Goal: Task Accomplishment & Management: Manage account settings

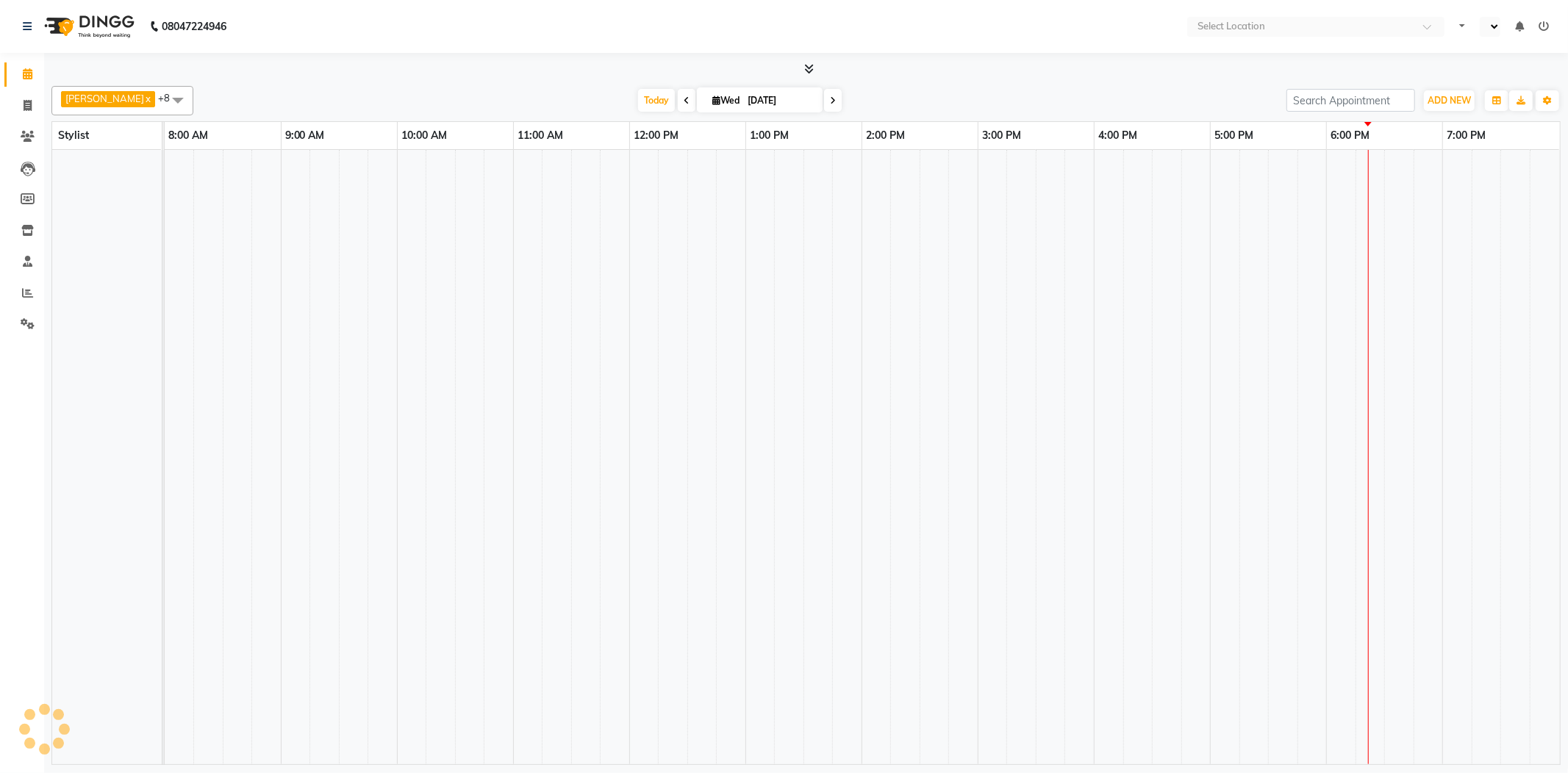
select select "en"
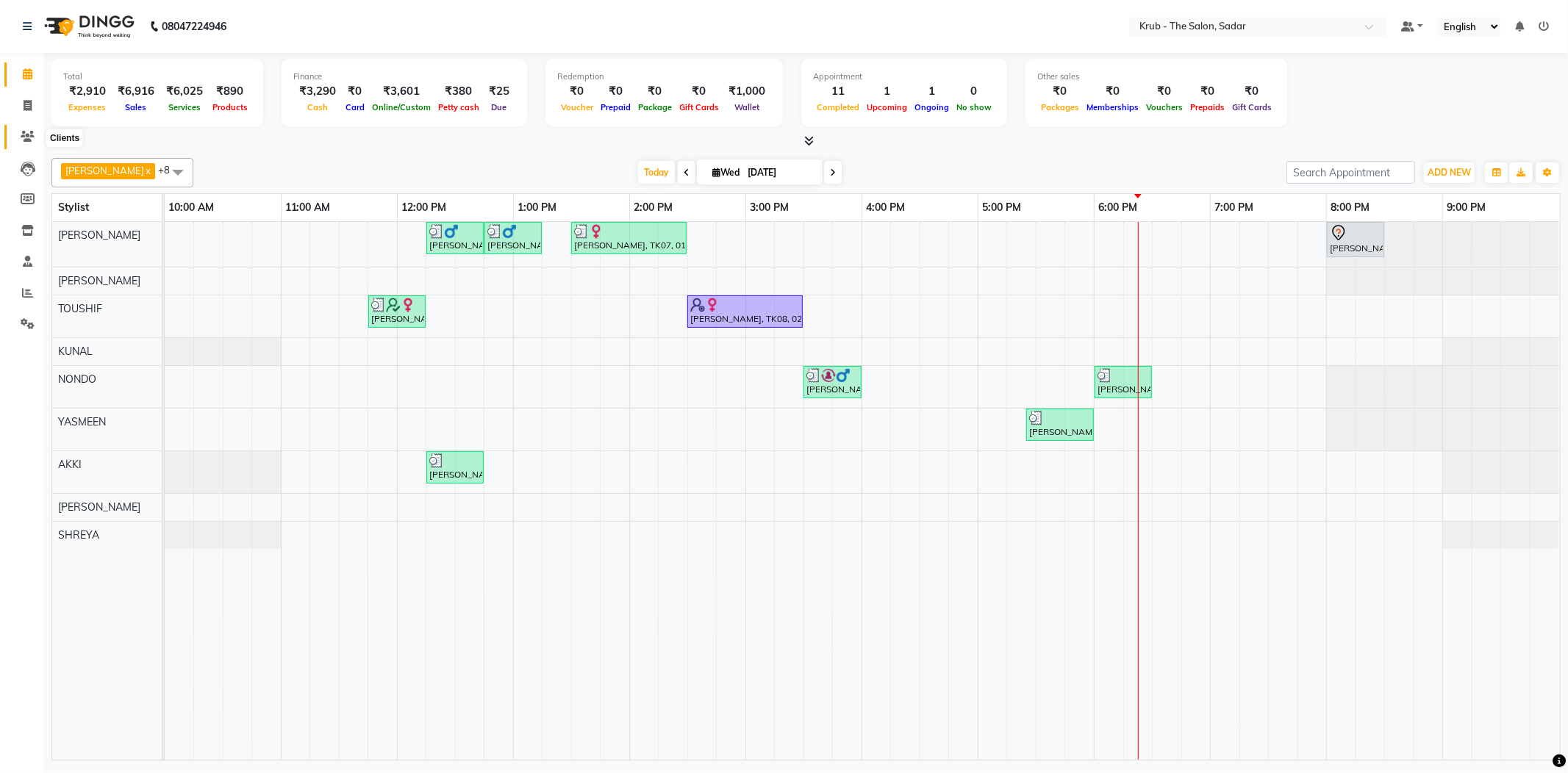
click at [20, 138] on icon at bounding box center [27, 137] width 14 height 11
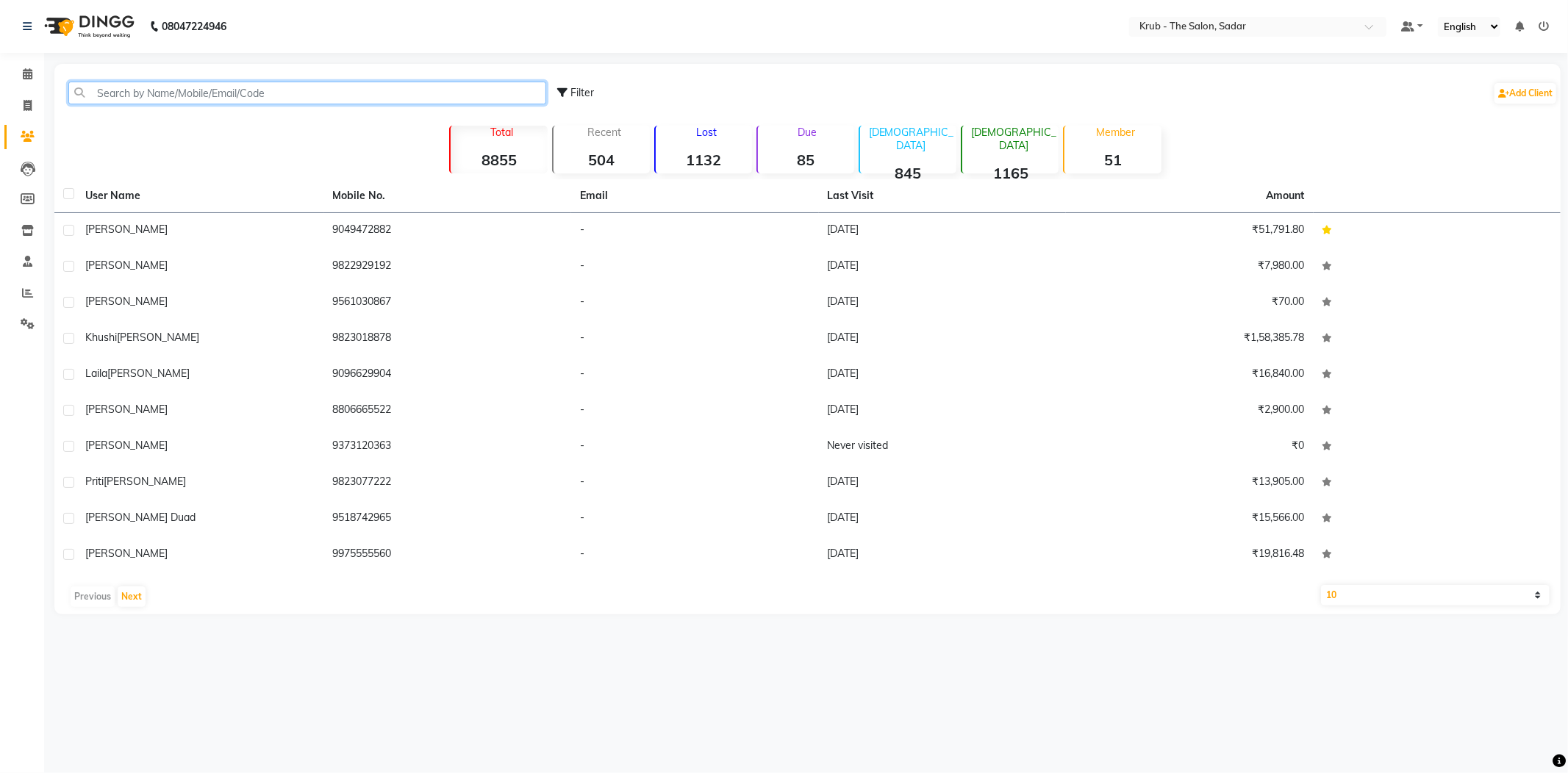
drag, startPoint x: 159, startPoint y: 91, endPoint x: 159, endPoint y: 81, distance: 10.0
click at [159, 83] on input "text" at bounding box center [308, 93] width 478 height 23
type input "s"
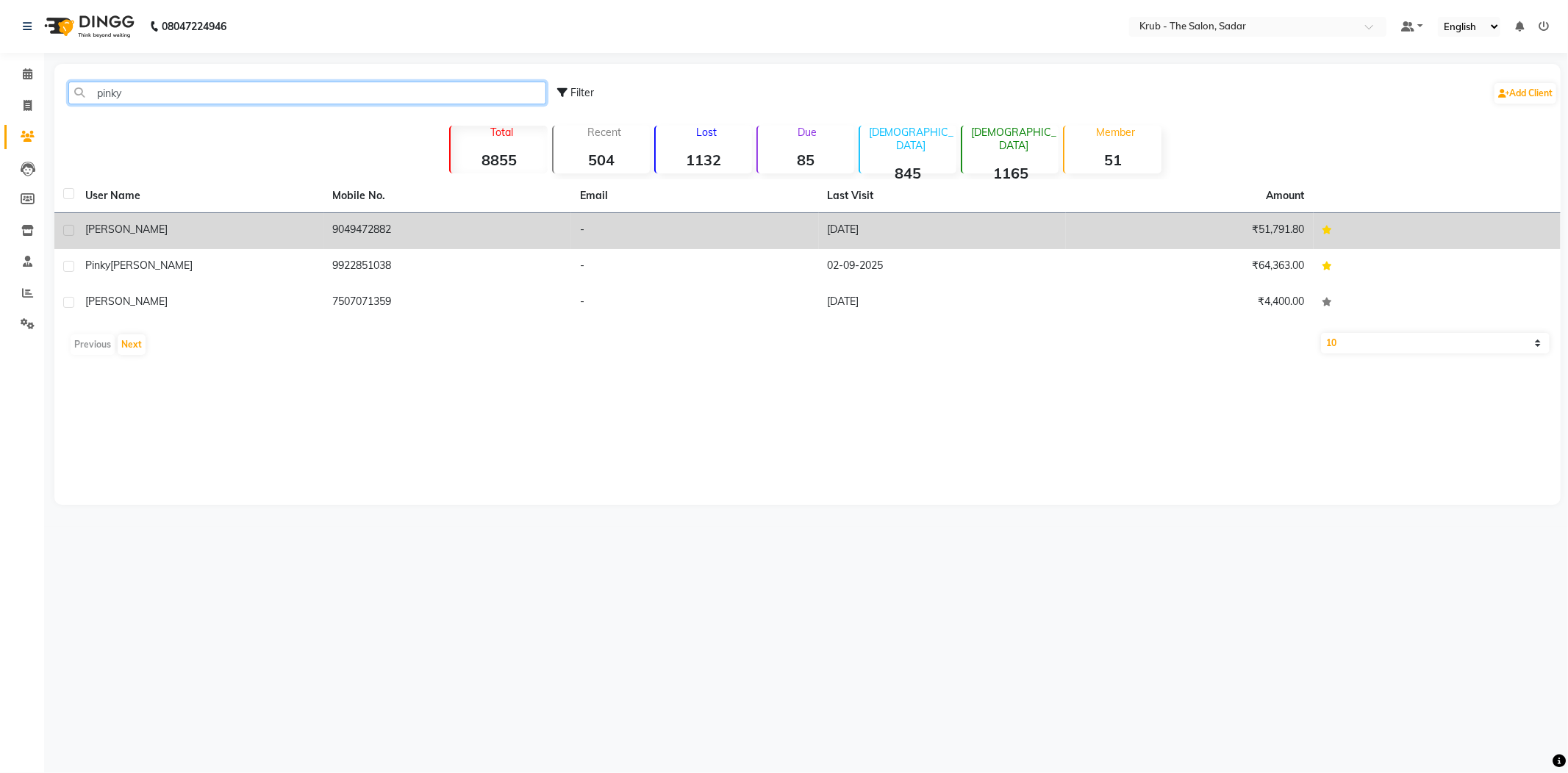
type input "pinky"
click at [418, 227] on td "9049472882" at bounding box center [448, 230] width 247 height 36
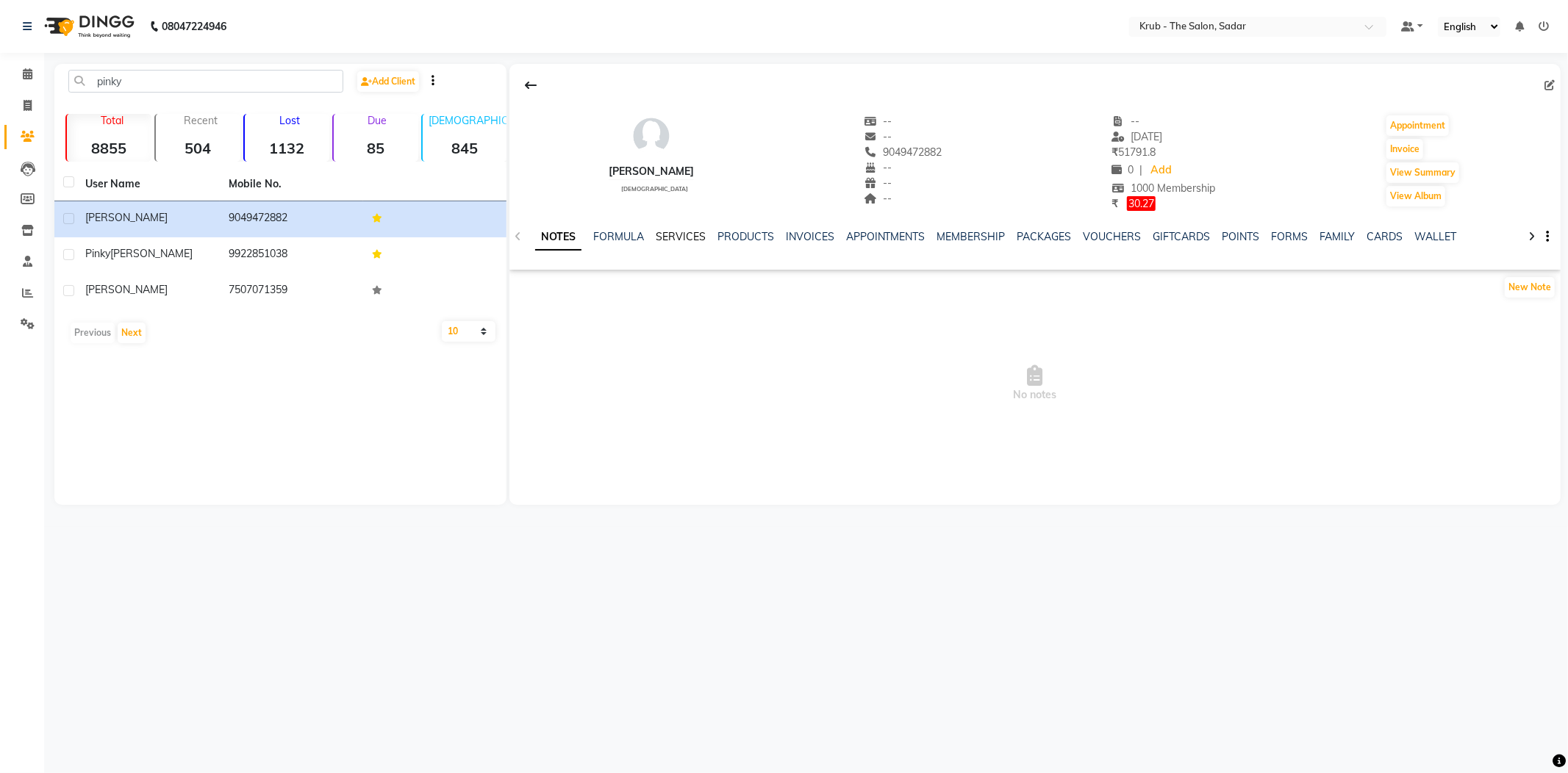
click at [679, 229] on link "SERVICES" at bounding box center [680, 236] width 50 height 13
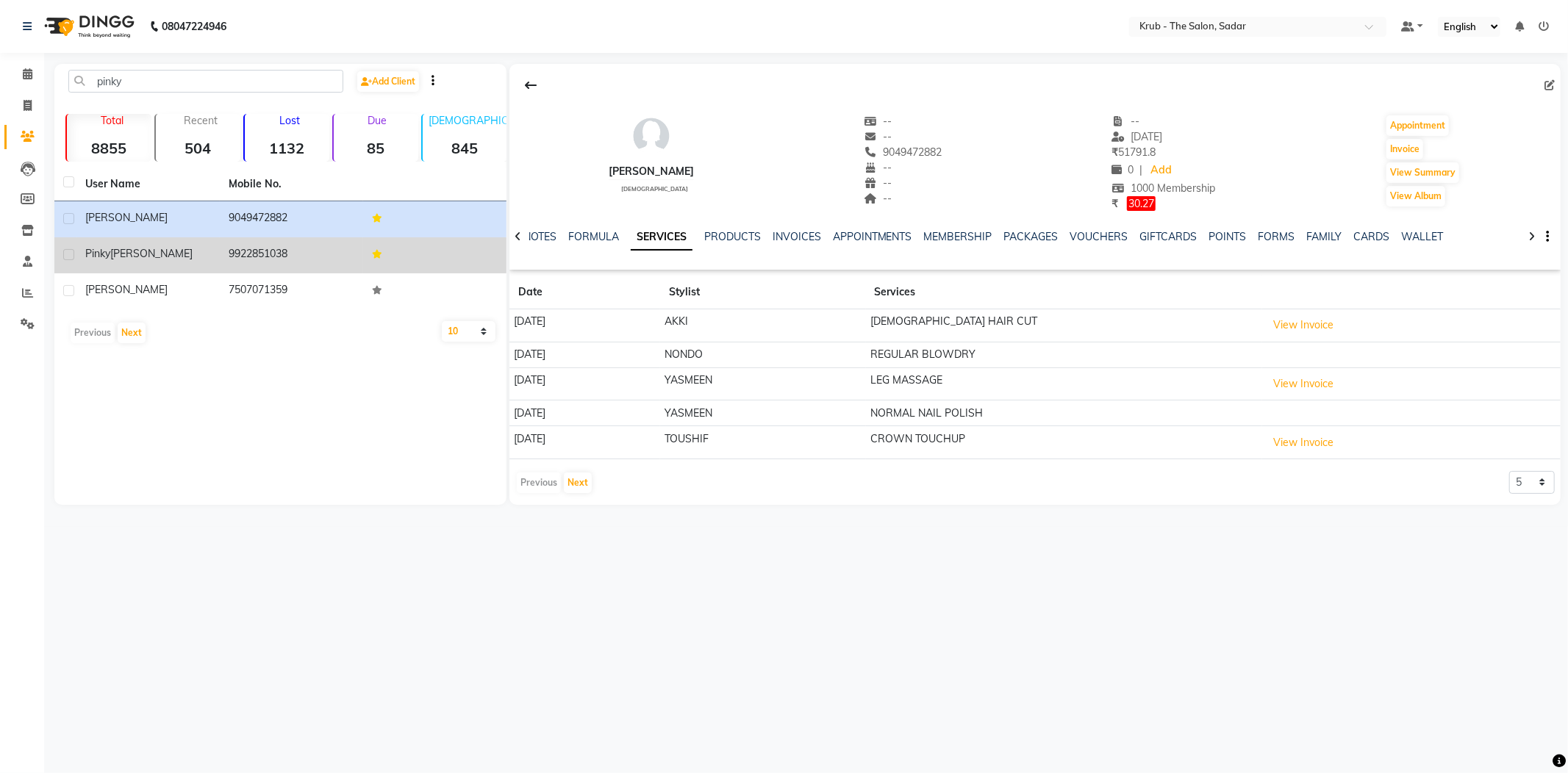
click at [204, 246] on div "[PERSON_NAME]" at bounding box center [148, 254] width 125 height 16
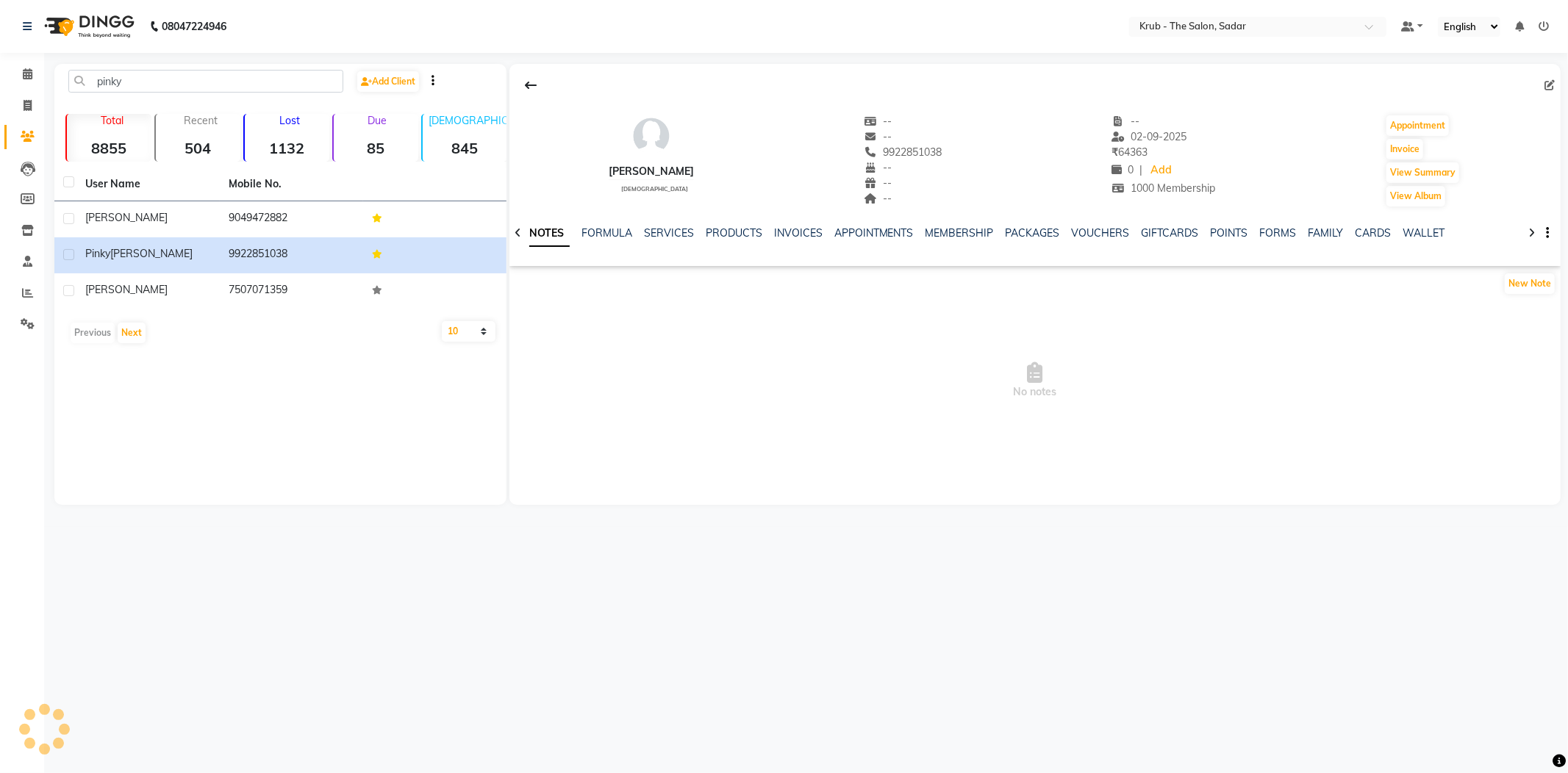
click at [677, 216] on div "NOTES FORMULA SERVICES PRODUCTS INVOICES APPOINTMENTS MEMBERSHIP PACKAGES VOUCH…" at bounding box center [1034, 233] width 1051 height 51
click at [673, 228] on link "SERVICES" at bounding box center [669, 233] width 50 height 13
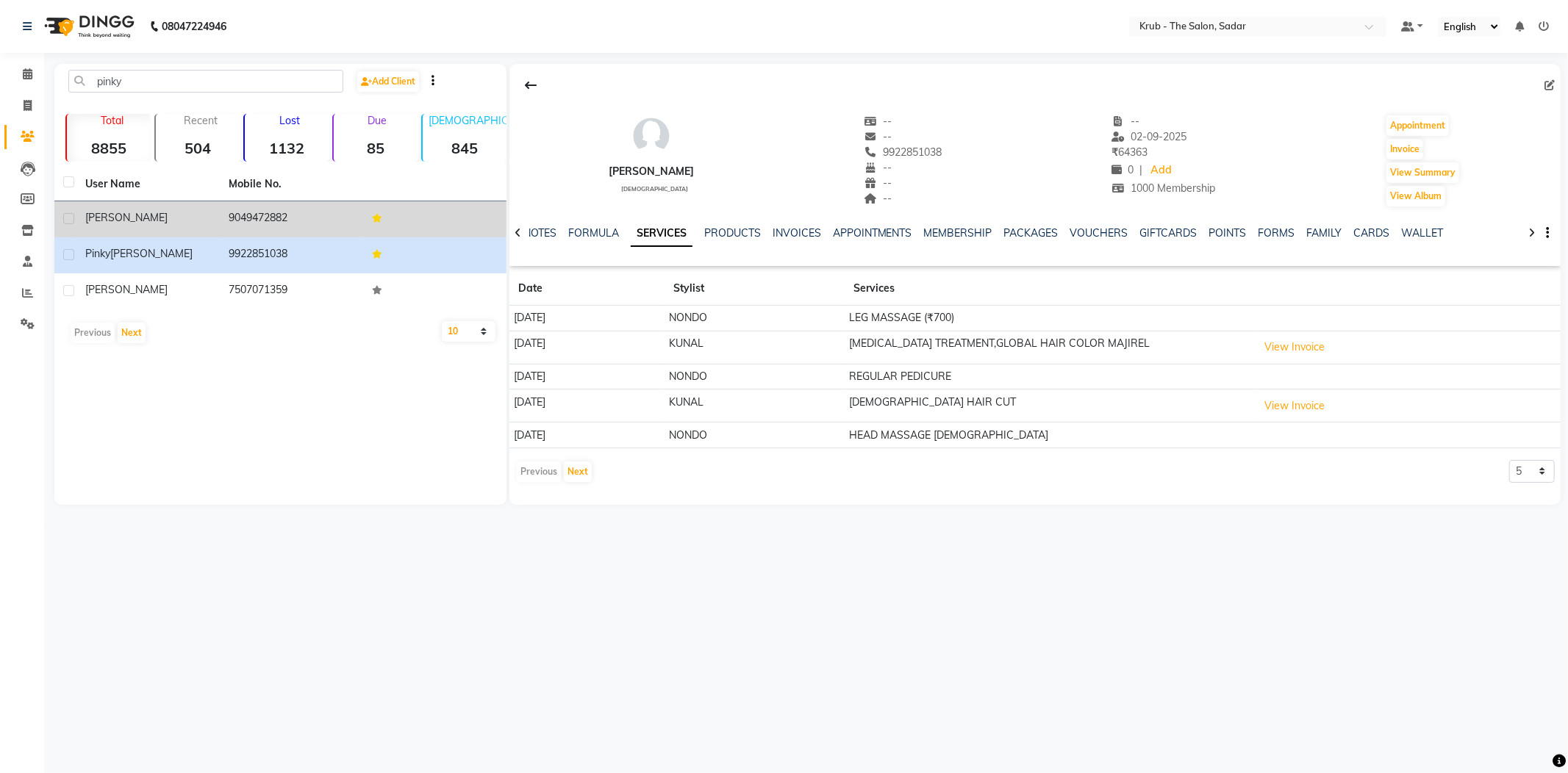
click at [149, 210] on div "[PERSON_NAME]" at bounding box center [148, 217] width 125 height 16
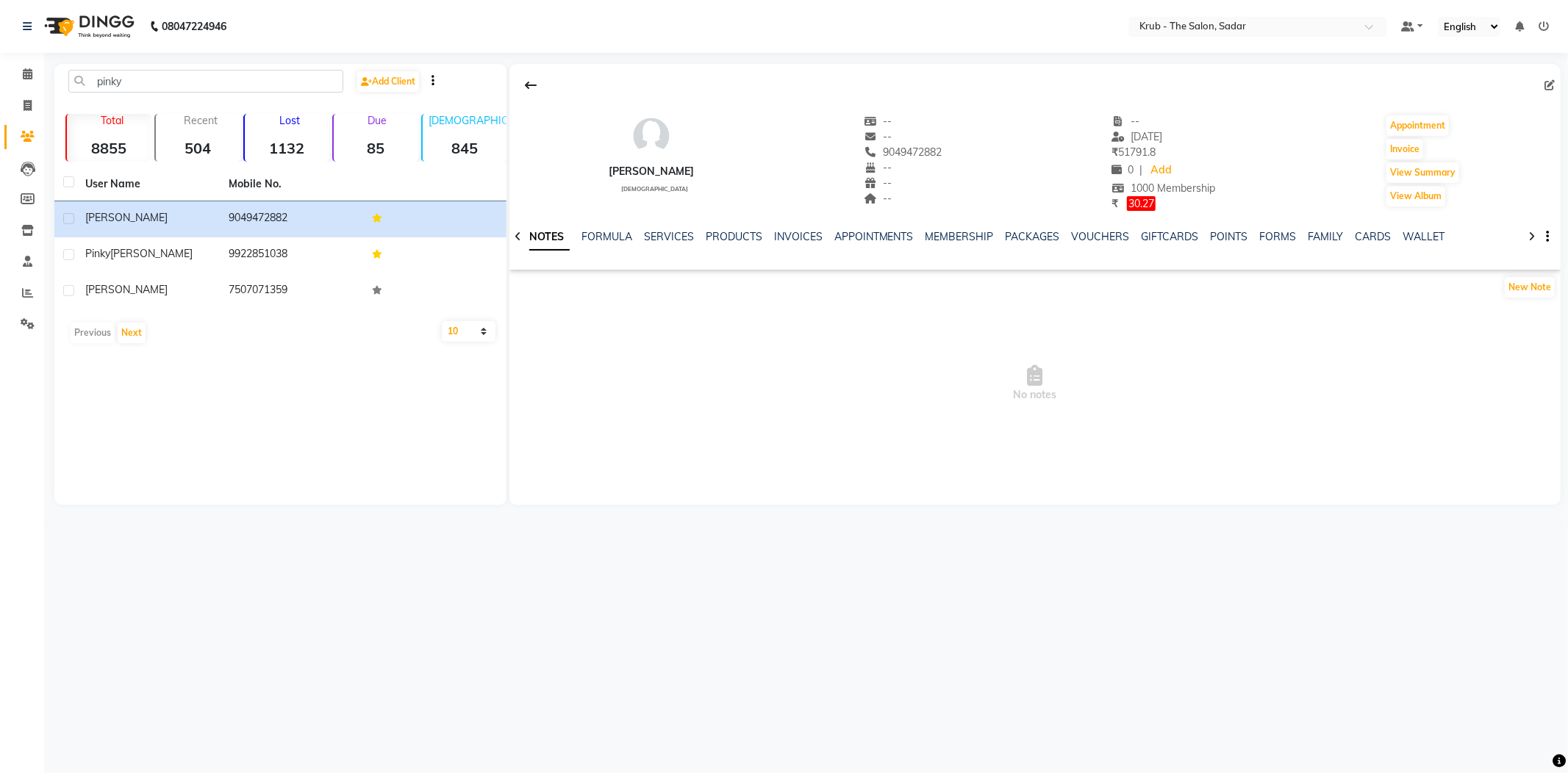
click at [1542, 83] on div at bounding box center [1034, 85] width 1051 height 28
click at [1550, 81] on icon at bounding box center [1548, 85] width 10 height 10
select select "[DEMOGRAPHIC_DATA]"
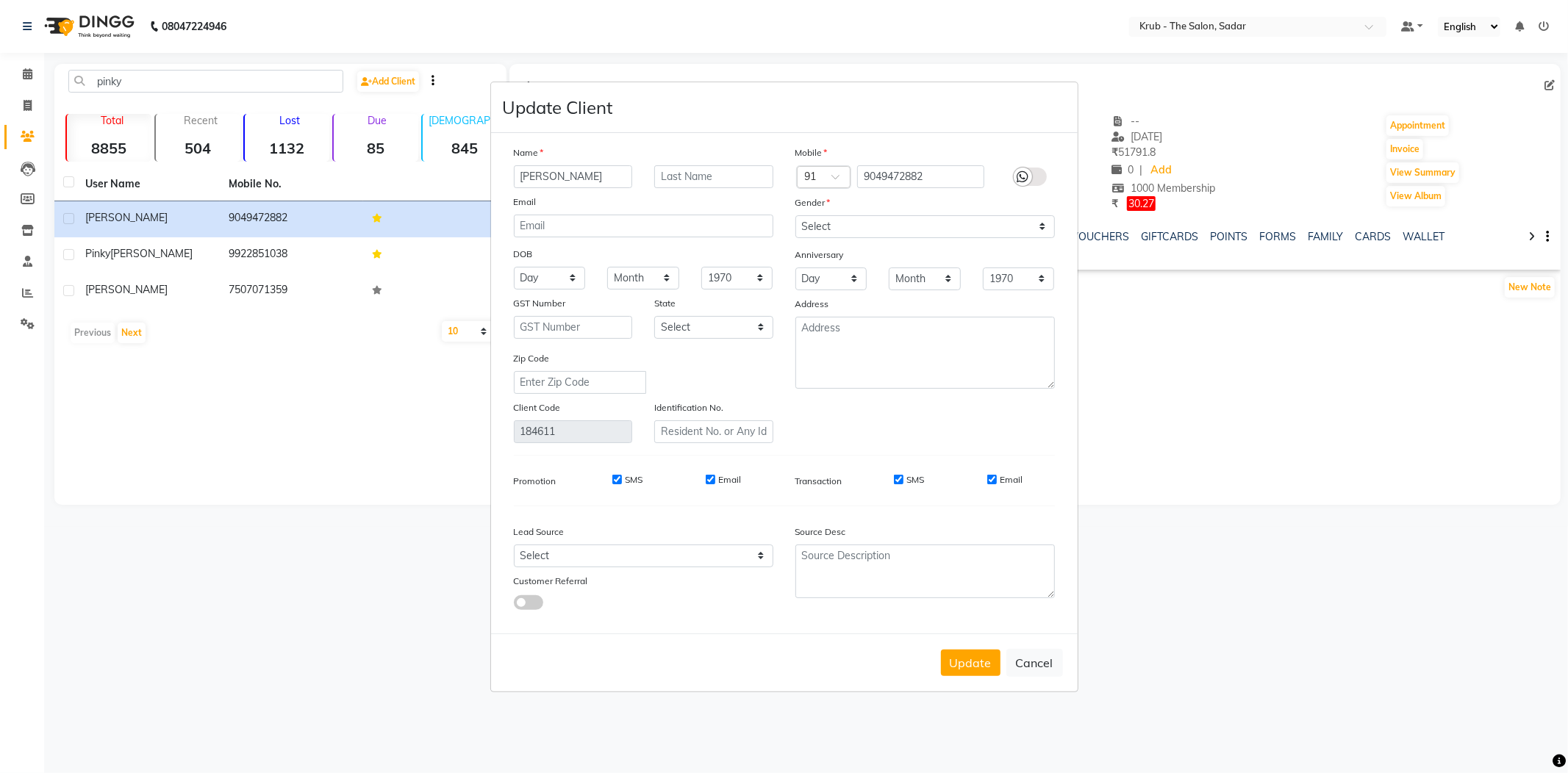
drag, startPoint x: 610, startPoint y: 189, endPoint x: 413, endPoint y: 215, distance: 198.7
click at [429, 216] on ngb-modal-window "Update Client Name [PERSON_NAME] Email DOB Day 01 02 03 04 05 06 07 08 09 10 11…" at bounding box center [784, 386] width 1568 height 773
type input "[PERSON_NAME]"
click at [979, 634] on div "Update Cancel" at bounding box center [784, 662] width 586 height 58
click at [986, 649] on button "Update" at bounding box center [970, 662] width 59 height 26
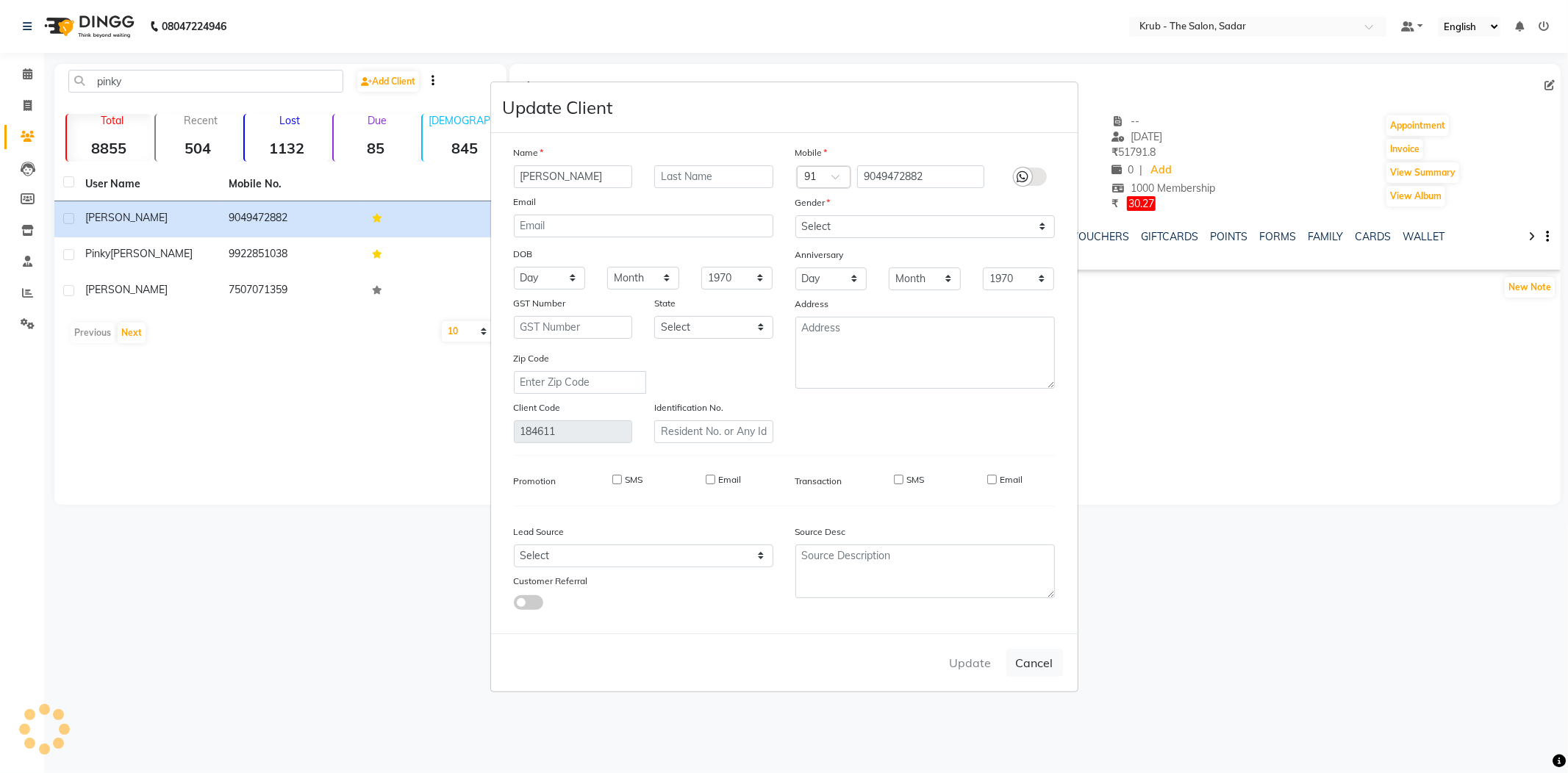
select select
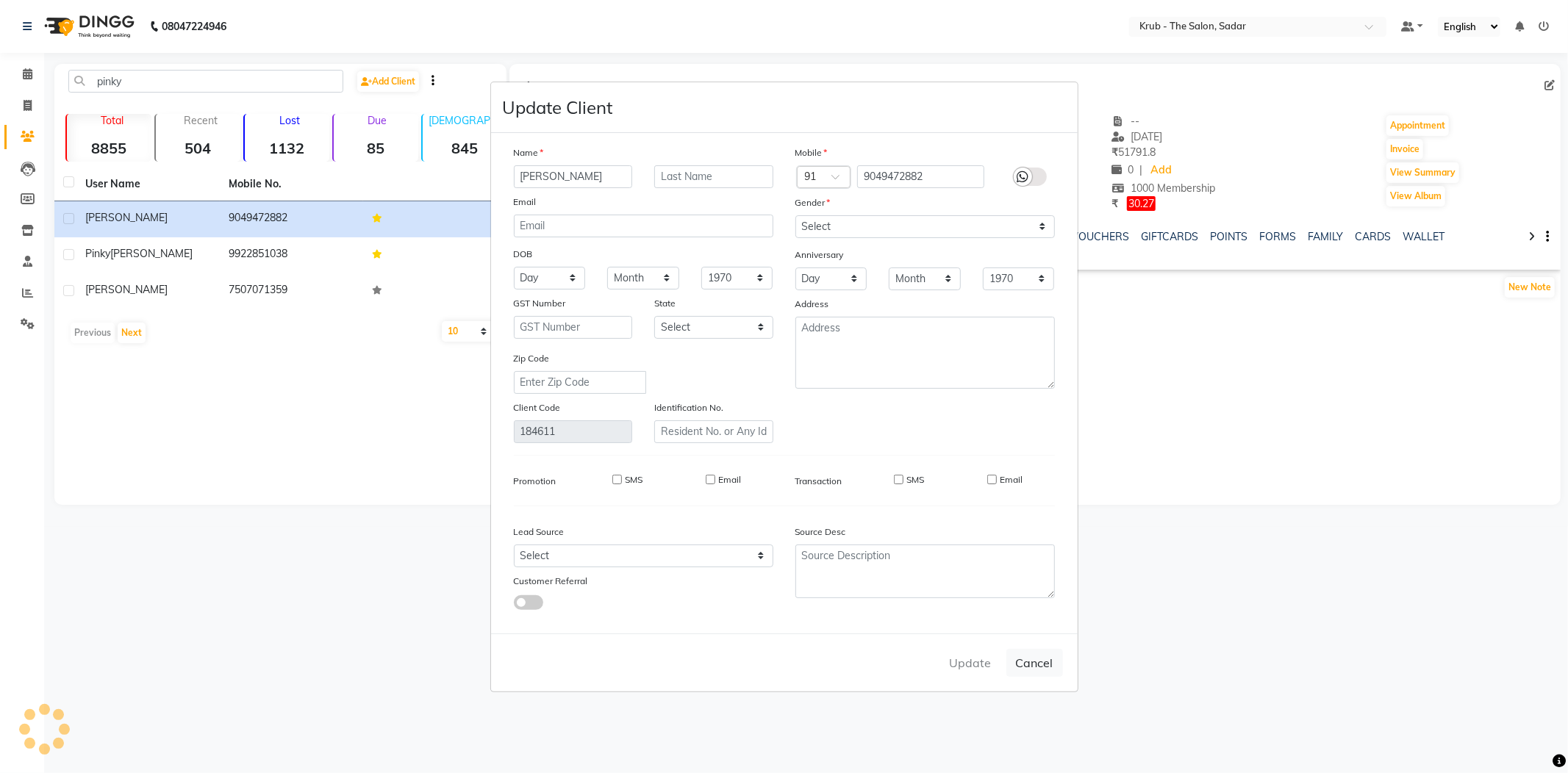
select select
checkbox input "false"
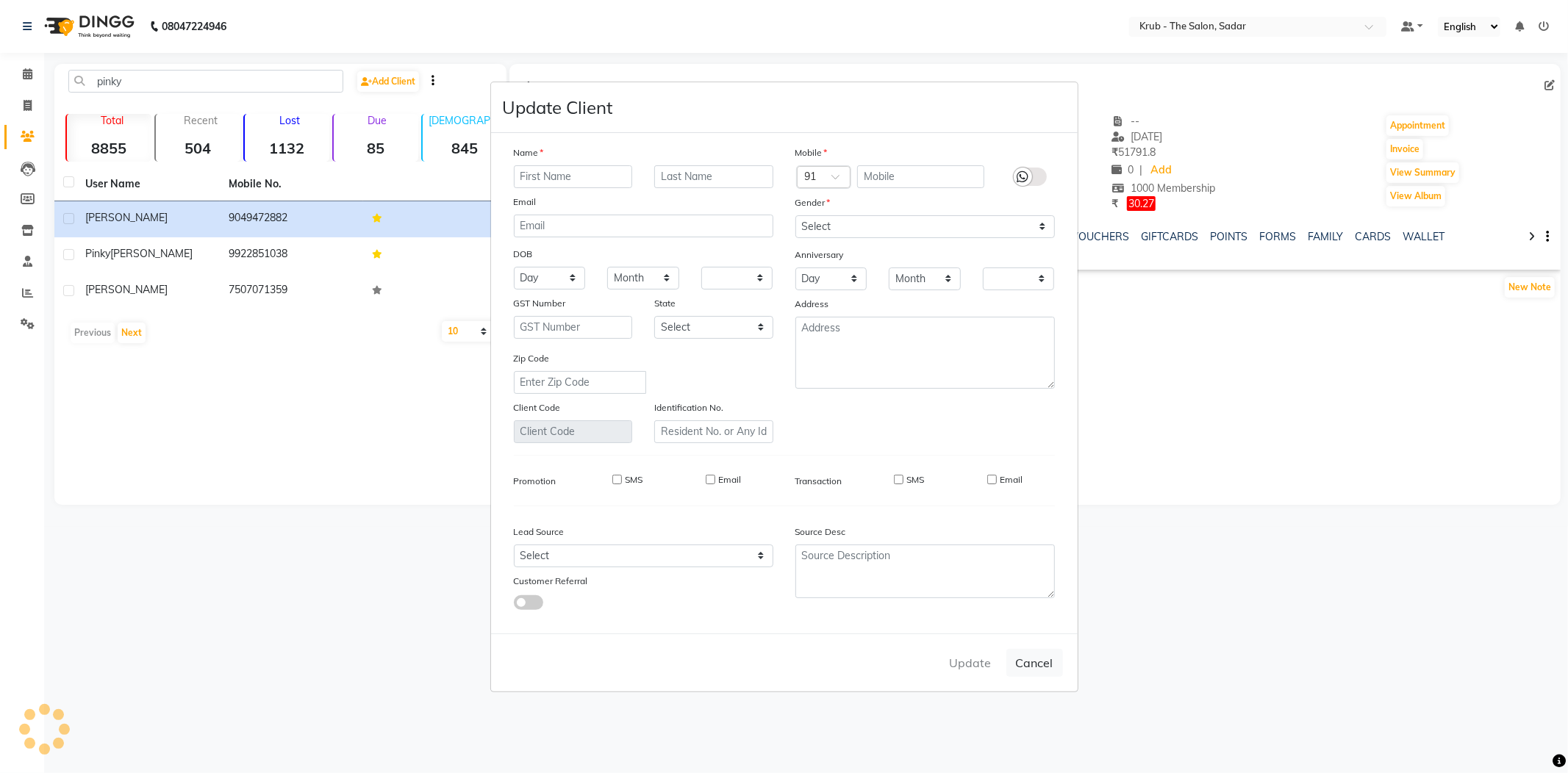
checkbox input "false"
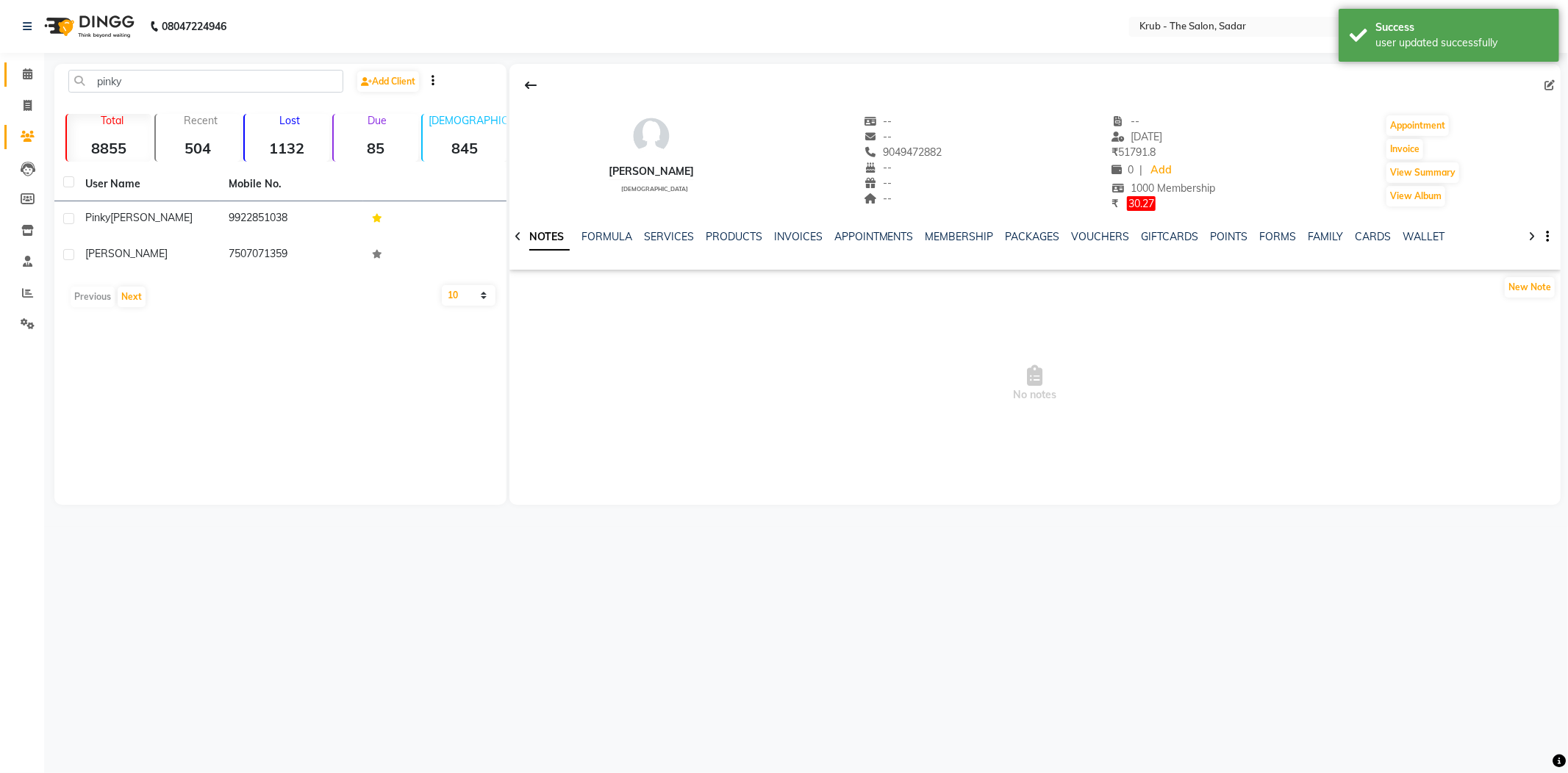
click at [22, 63] on link "Calendar" at bounding box center [22, 74] width 35 height 24
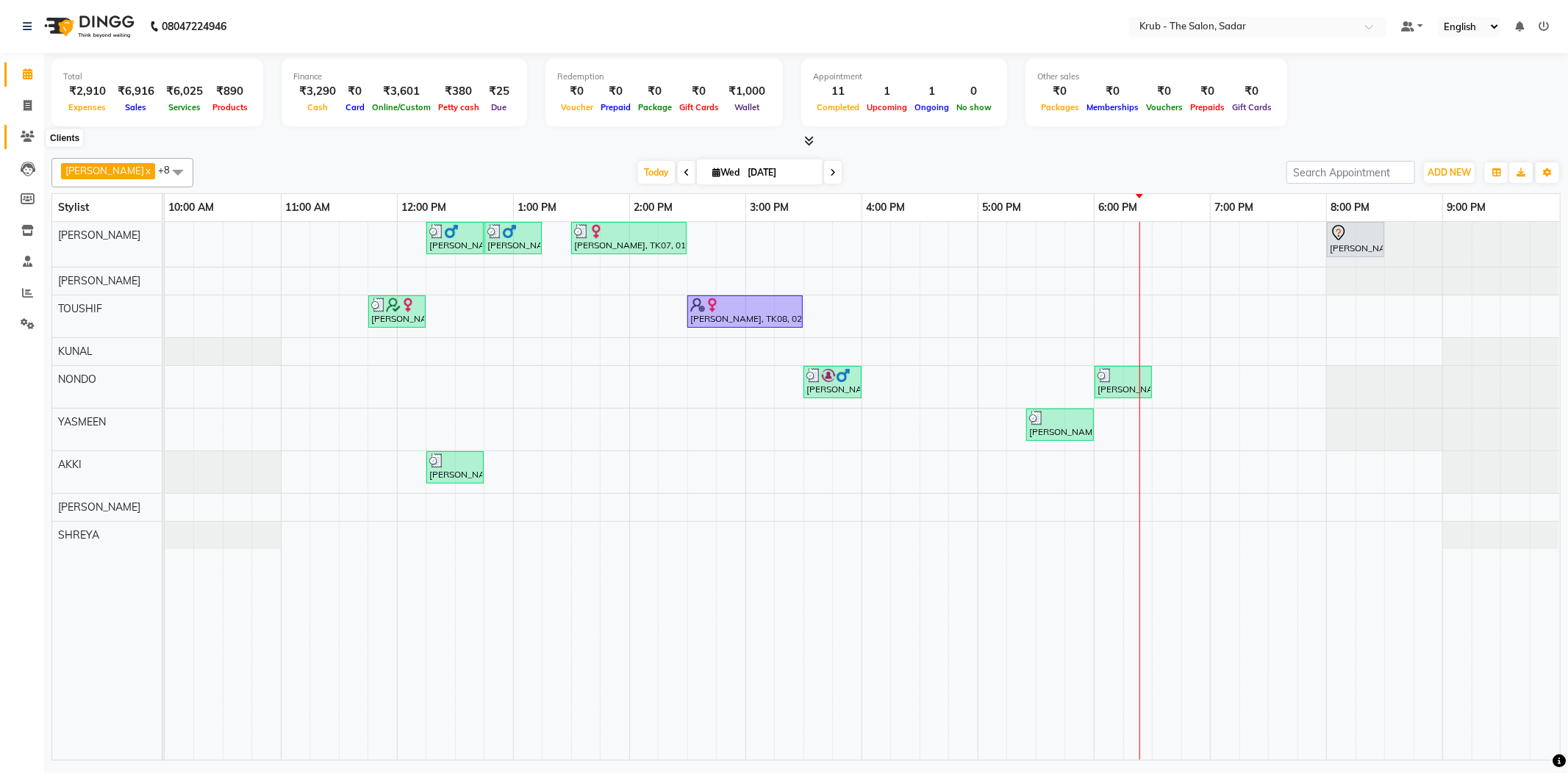
click at [21, 138] on icon at bounding box center [27, 137] width 14 height 11
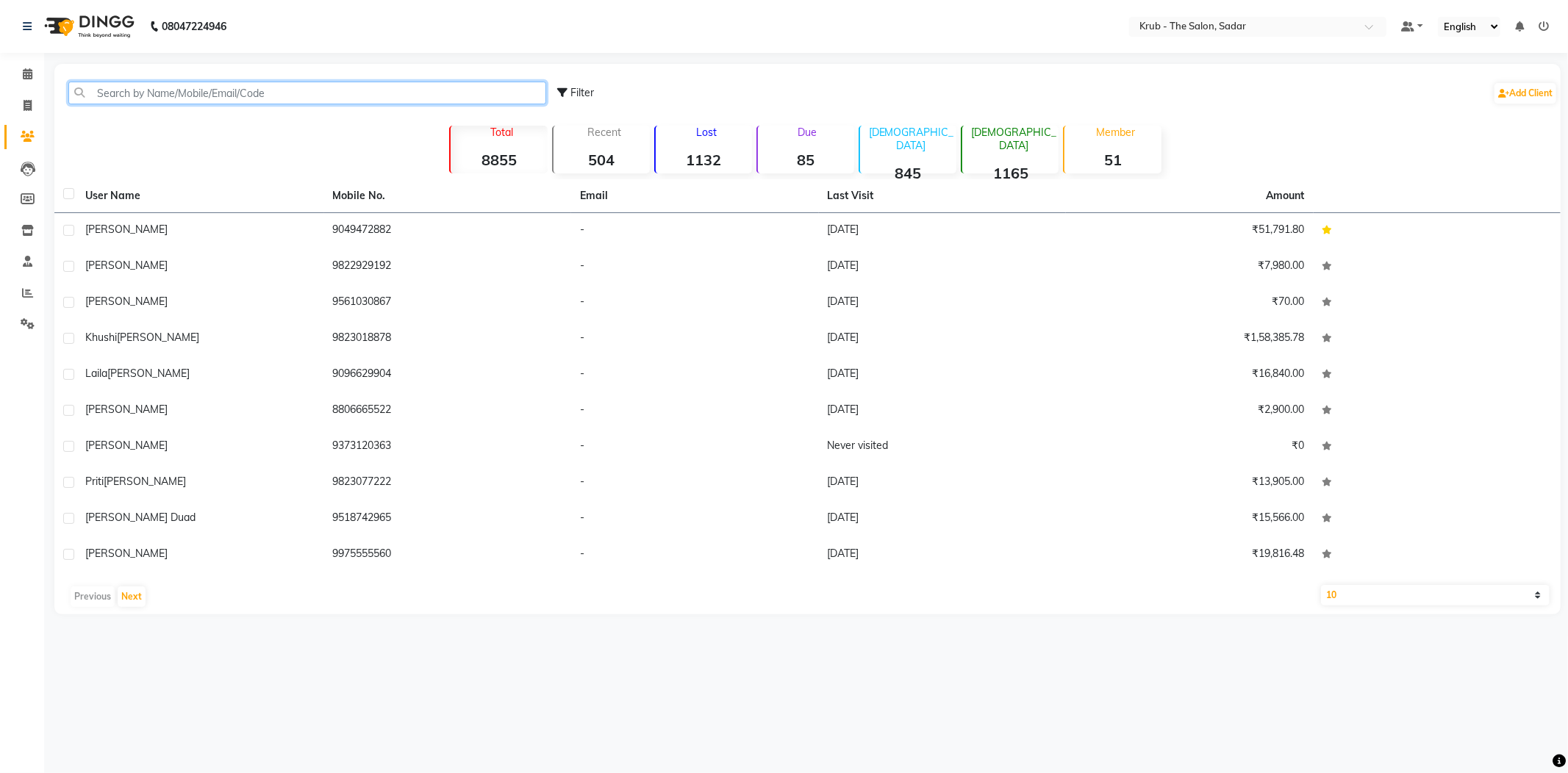
click at [189, 92] on input "text" at bounding box center [308, 93] width 478 height 23
click at [23, 79] on icon at bounding box center [28, 74] width 9 height 11
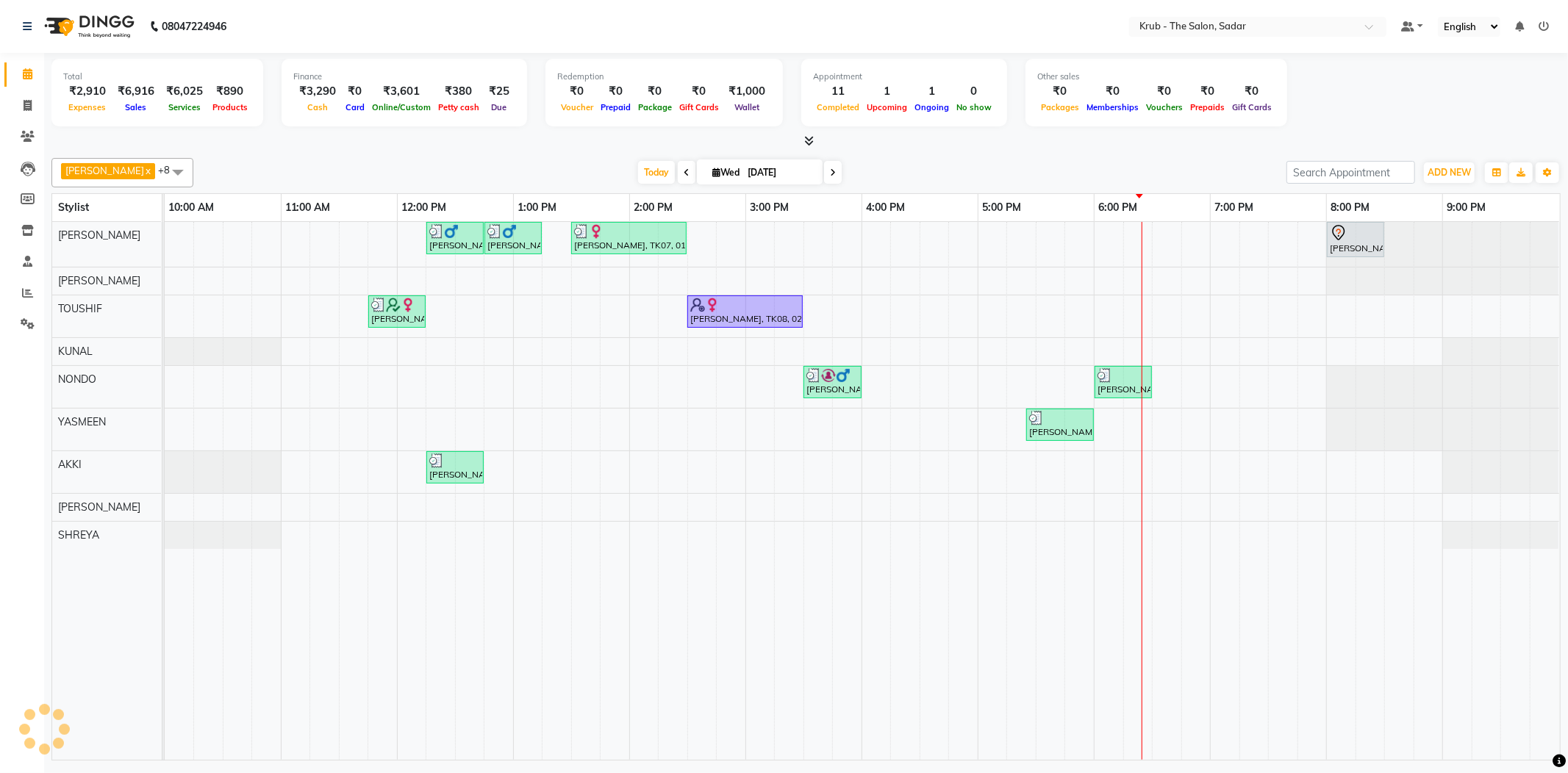
click at [1548, 21] on icon at bounding box center [1543, 26] width 10 height 10
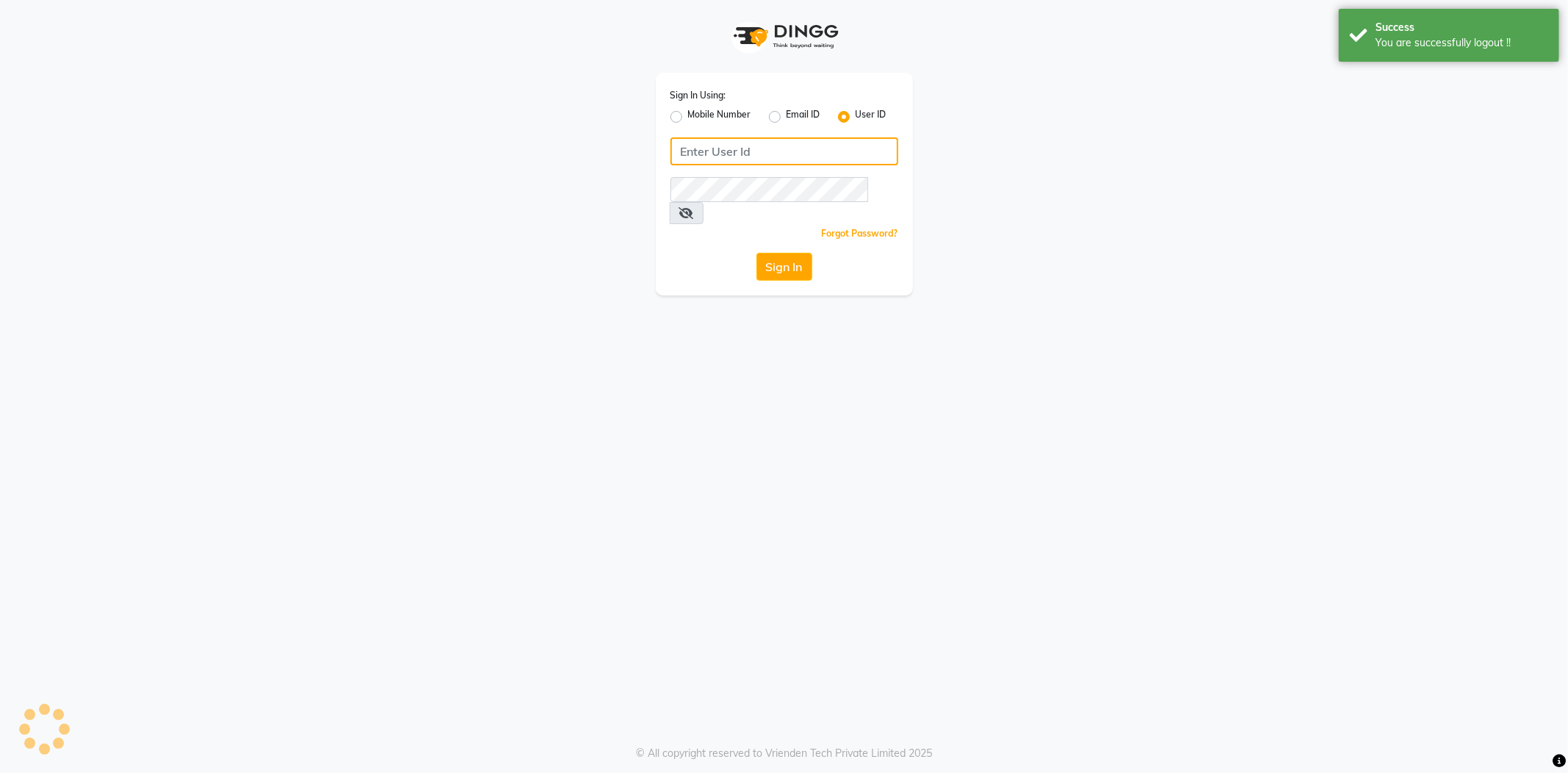
type input "8600687890"
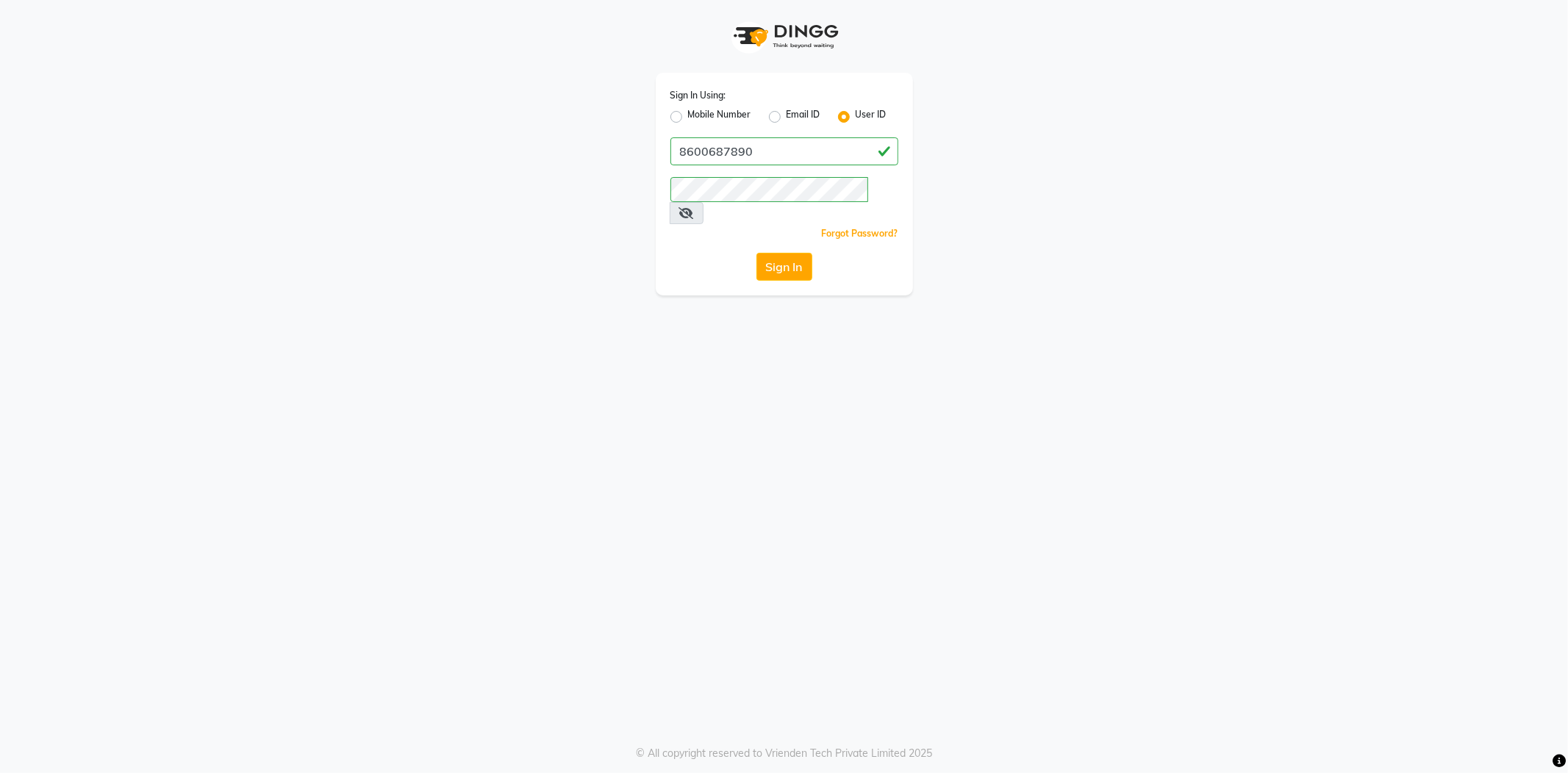
click at [688, 114] on label "Mobile Number" at bounding box center [719, 116] width 63 height 18
click at [688, 114] on input "Mobile Number" at bounding box center [692, 112] width 9 height 9
radio input "true"
radio input "false"
click at [771, 141] on input "Username" at bounding box center [809, 151] width 178 height 28
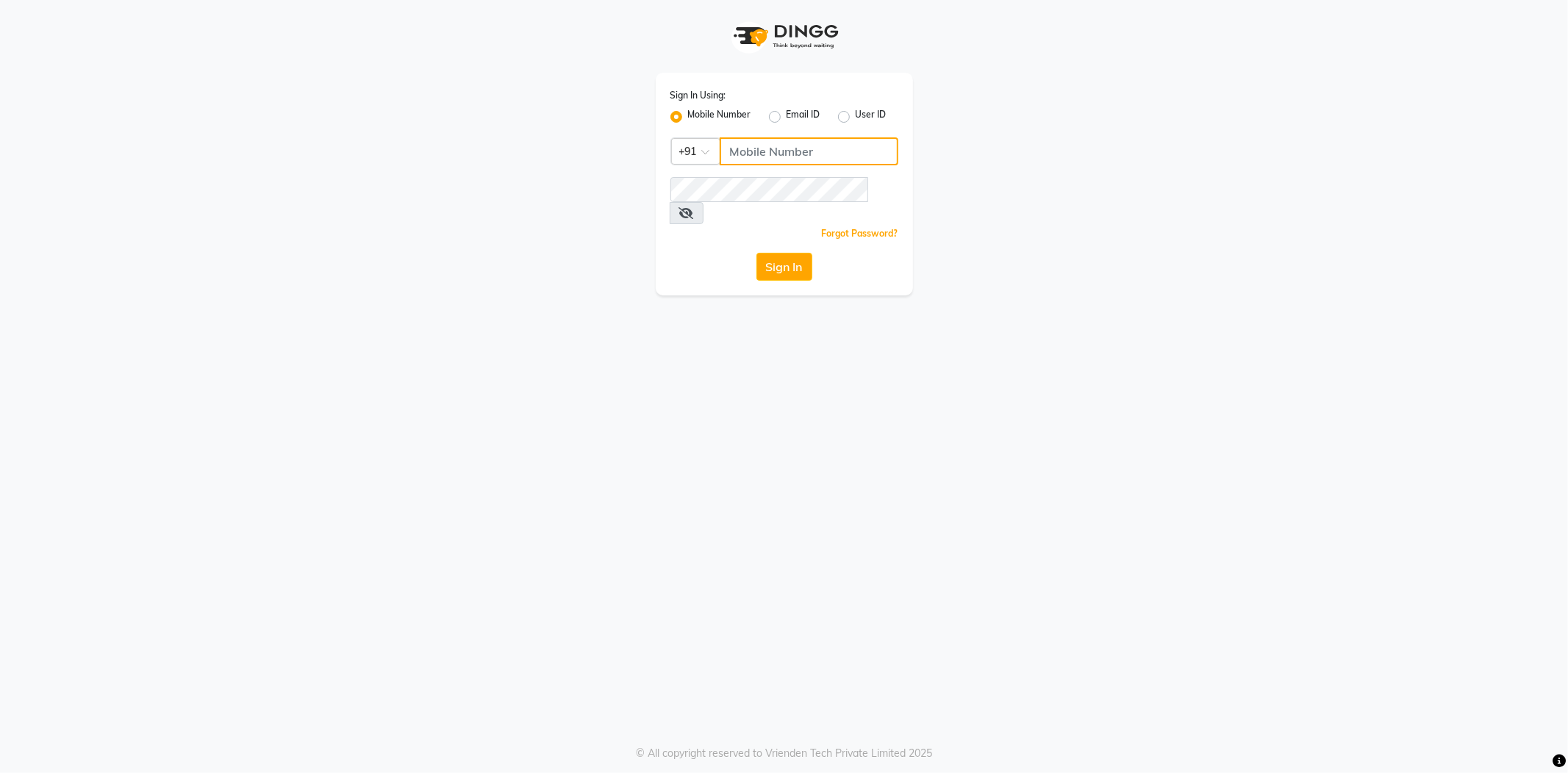
type input "7038168547"
click at [615, 203] on div "Sign In Using: Mobile Number Email ID User ID Country Code × [PHONE_NUMBER] Rem…" at bounding box center [784, 148] width 837 height 295
click at [757, 253] on button "Sign In" at bounding box center [784, 267] width 56 height 28
